Goal: Information Seeking & Learning: Learn about a topic

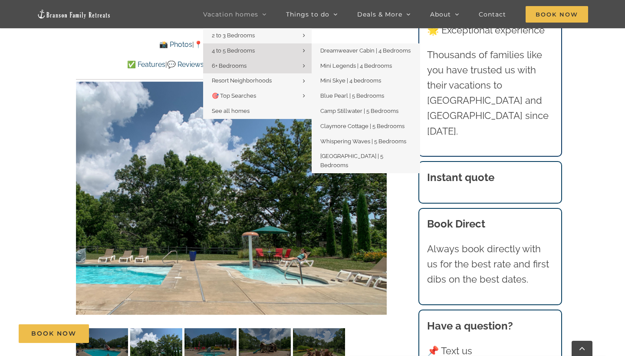
scroll to position [2145, 0]
click at [353, 134] on link "Whispering Waves | 5 Bedrooms" at bounding box center [366, 141] width 108 height 15
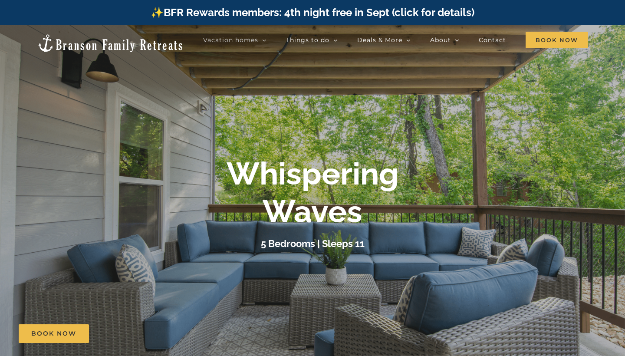
click at [398, 219] on h1 "Whispering Waves" at bounding box center [313, 192] width 172 height 75
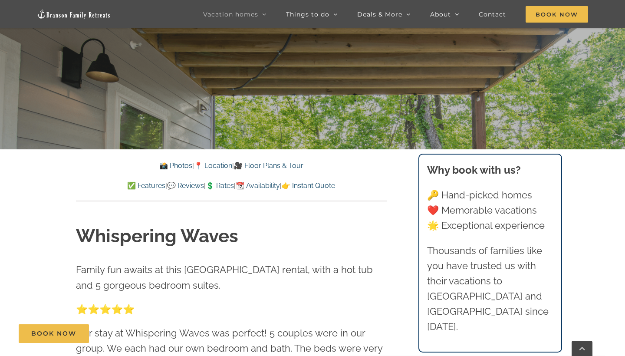
scroll to position [235, 0]
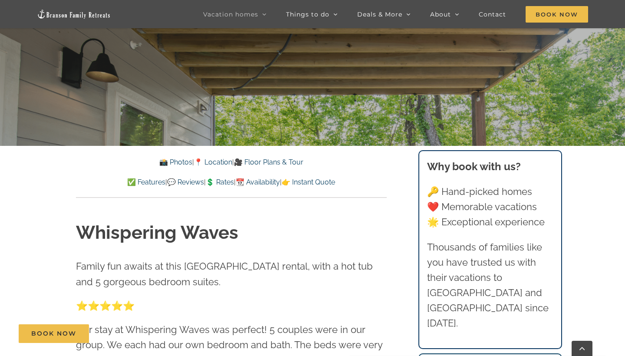
click at [219, 198] on div "Whispering Waves Family fun awaits at this [GEOGRAPHIC_DATA] rental, with a hot…" at bounding box center [231, 346] width 345 height 296
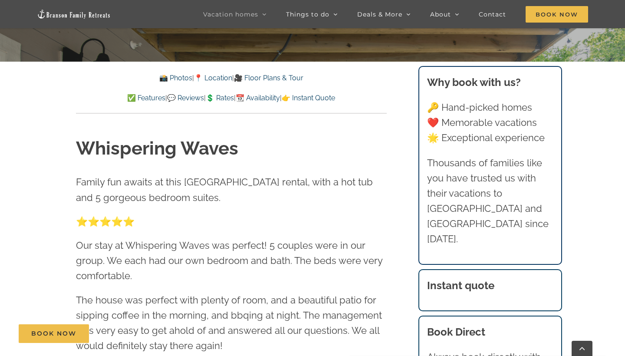
scroll to position [333, 0]
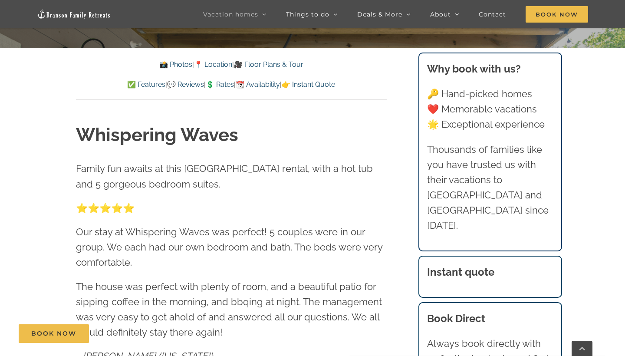
click at [305, 201] on p "⭐️⭐️⭐️⭐️⭐️" at bounding box center [231, 207] width 311 height 15
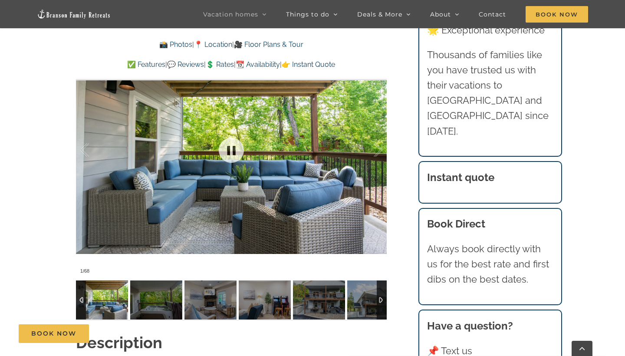
scroll to position [716, 0]
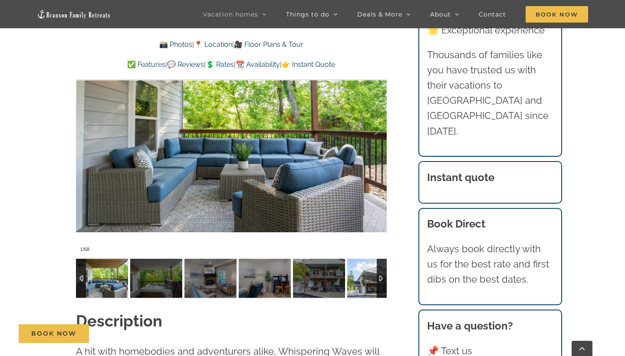
click at [349, 286] on img at bounding box center [373, 278] width 52 height 39
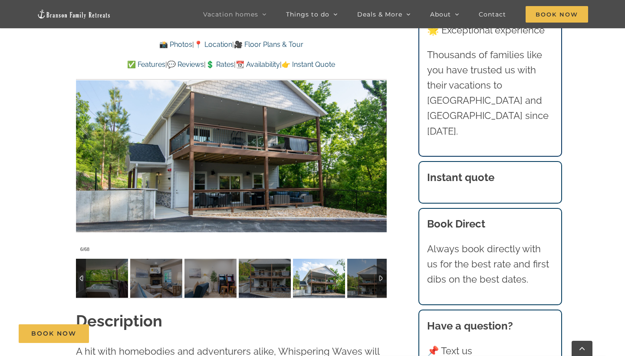
click at [390, 261] on div "Whispering Waves Family fun awaits at this [GEOGRAPHIC_DATA] rental, with a hot…" at bounding box center [231, 13] width 345 height 593
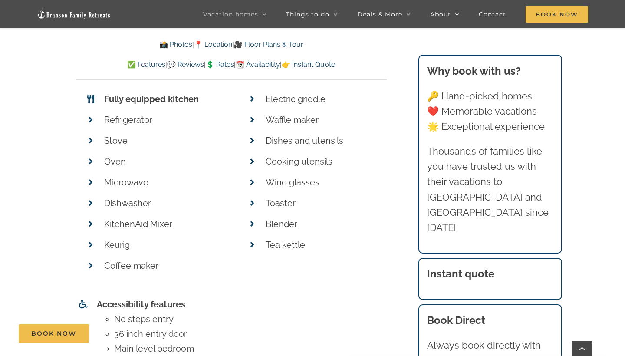
scroll to position [3405, 0]
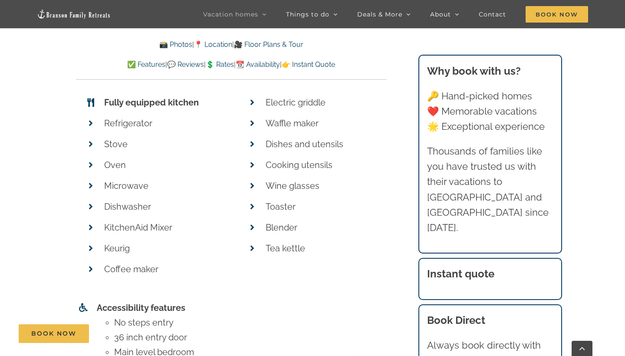
click at [337, 241] on p "Tea kettle" at bounding box center [322, 248] width 113 height 15
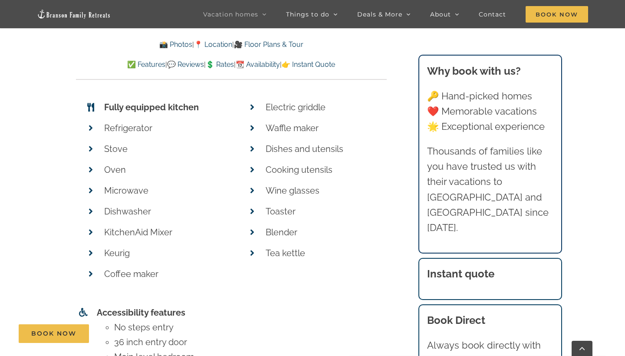
scroll to position [3399, 0]
click at [393, 210] on div "Features Sleeps (11) (5) Bedrooms King beds En suite bathrooms WiFi (7) TVs Cab…" at bounding box center [231, 94] width 345 height 741
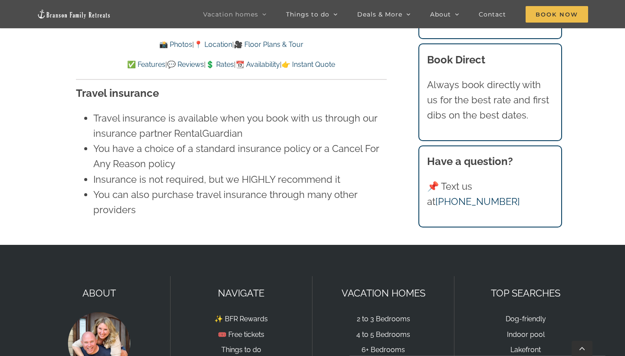
scroll to position [5247, 0]
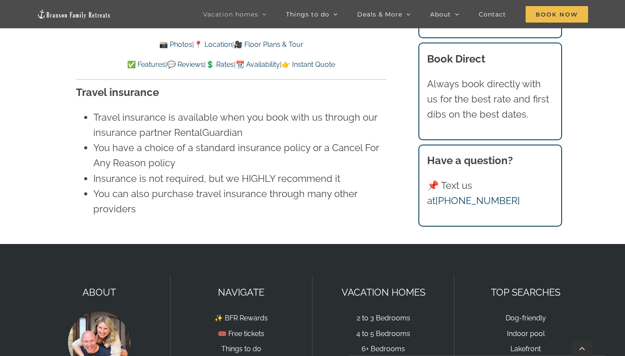
click at [280, 45] on link "🎥 Floor Plans & Tour" at bounding box center [268, 44] width 69 height 8
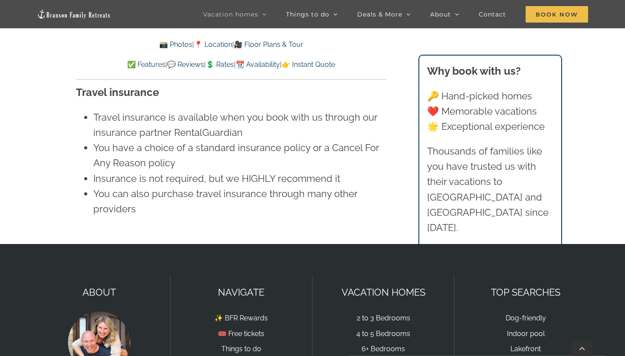
scroll to position [2897, 0]
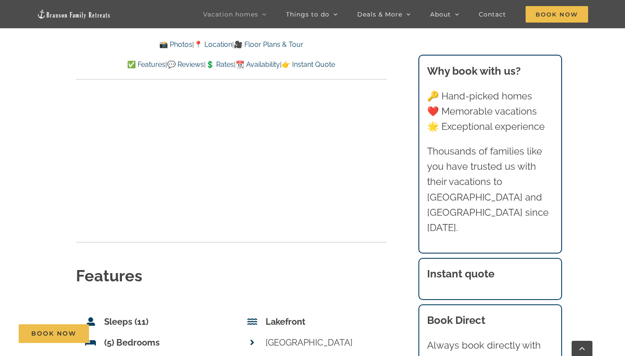
click at [348, 226] on div "Features" at bounding box center [231, 264] width 311 height 76
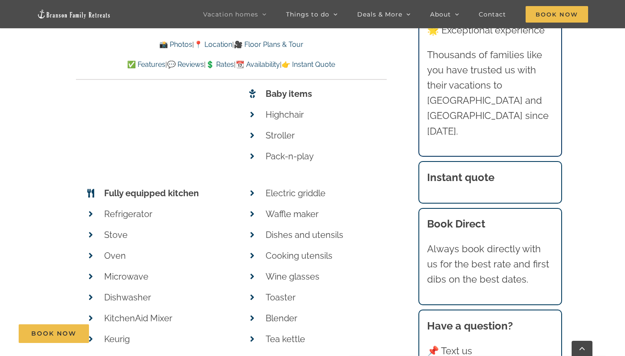
scroll to position [3315, 0]
